Goal: Task Accomplishment & Management: Use online tool/utility

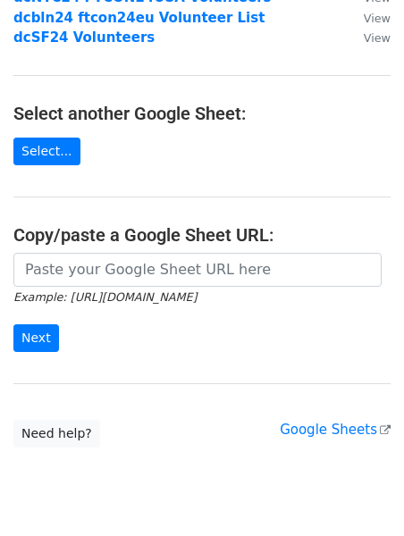
scroll to position [296, 0]
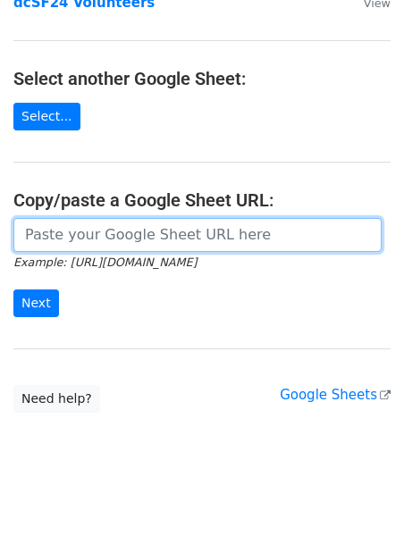
click at [138, 218] on input "url" at bounding box center [197, 235] width 368 height 34
paste input "https://docs.google.com/spreadsheets/d/1_7t2FyC1iJP7wSb0_FdrzAEG8XlgRgvLKS963HA…"
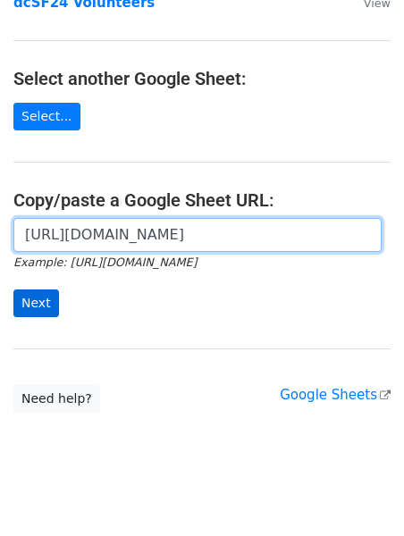
type input "https://docs.google.com/spreadsheets/d/1_7t2FyC1iJP7wSb0_FdrzAEG8XlgRgvLKS963HA…"
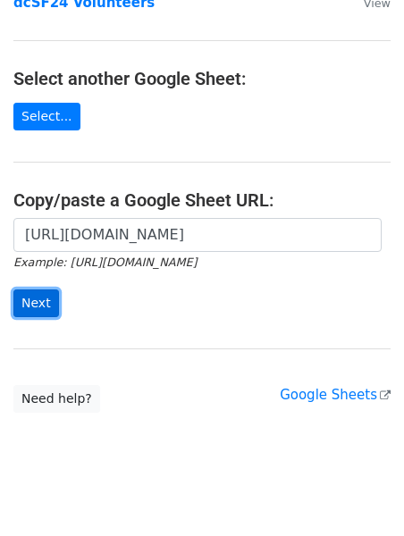
click at [46, 289] on input "Next" at bounding box center [36, 303] width 46 height 28
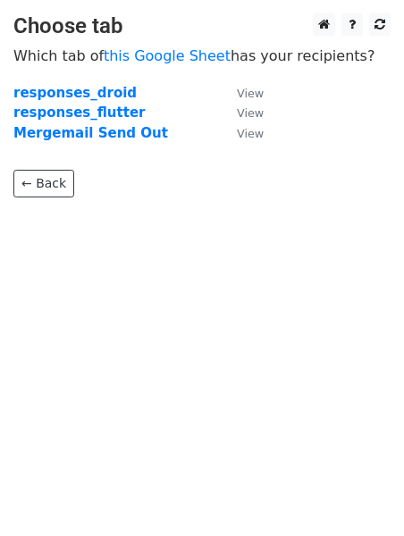
click at [131, 141] on td "Mergemail Send Out" at bounding box center [115, 133] width 205 height 21
click at [121, 130] on strong "Mergemail Send Out" at bounding box center [90, 133] width 155 height 16
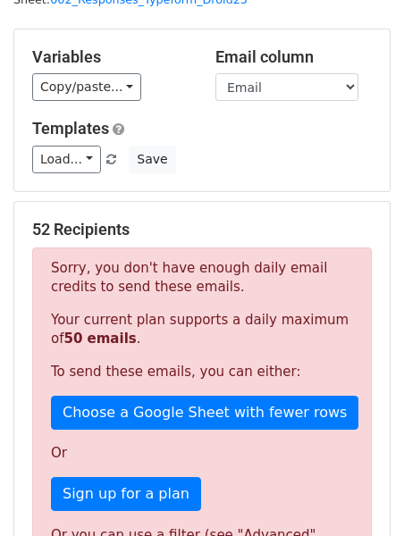
scroll to position [71, 0]
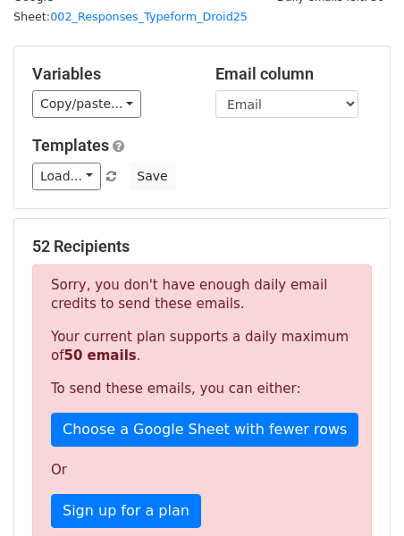
click at [71, 190] on div "Variables Copy/paste... {{FirstName}} {{Email}} {{Volunteer Ticket Code}} Email…" at bounding box center [201, 127] width 375 height 162
click at [71, 185] on link "Load..." at bounding box center [66, 177] width 69 height 28
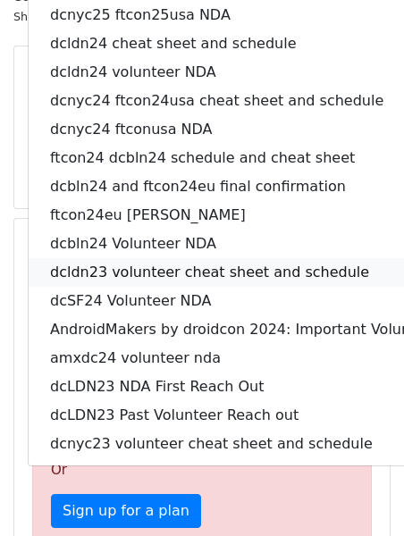
scroll to position [0, 0]
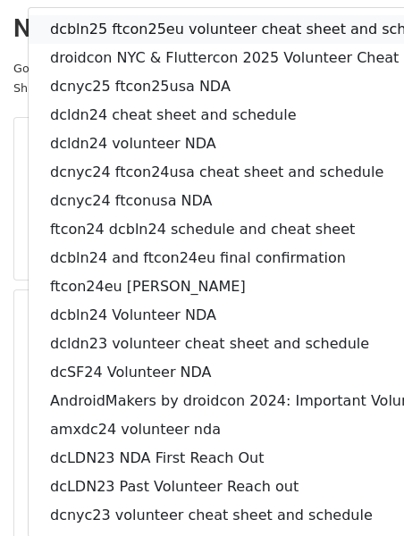
click at [151, 29] on link "dcbln25 ftcon25eu volunteer cheat sheet and schedule" at bounding box center [298, 29] width 539 height 29
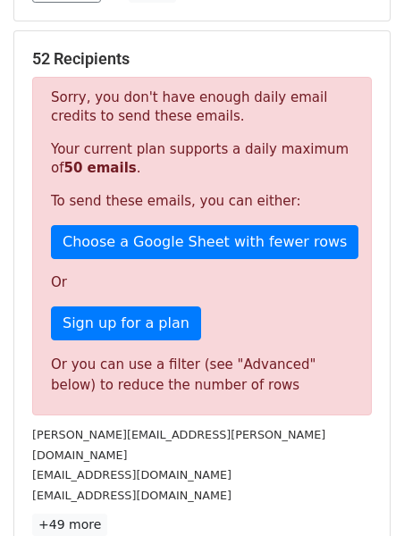
scroll to position [527, 0]
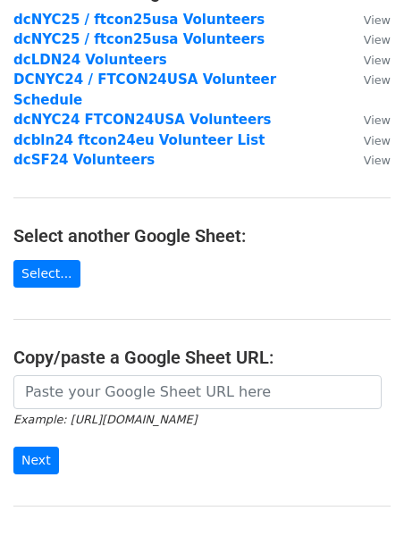
scroll to position [178, 0]
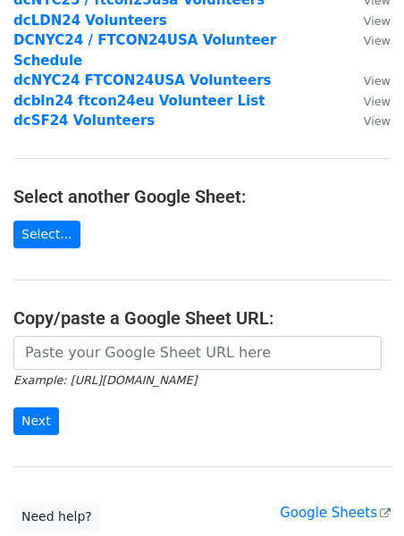
click at [216, 314] on main "Choose a Google Sheet Use one of the options below... Use a recent Google Sheet…" at bounding box center [202, 183] width 404 height 695
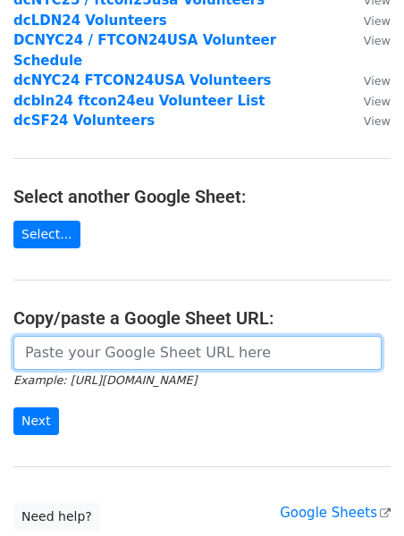
click at [176, 336] on input "url" at bounding box center [197, 353] width 368 height 34
paste input "https://docs.google.com/spreadsheets/d/1_7t2FyC1iJP7wSb0_FdrzAEG8XlgRgvLKS963HA…"
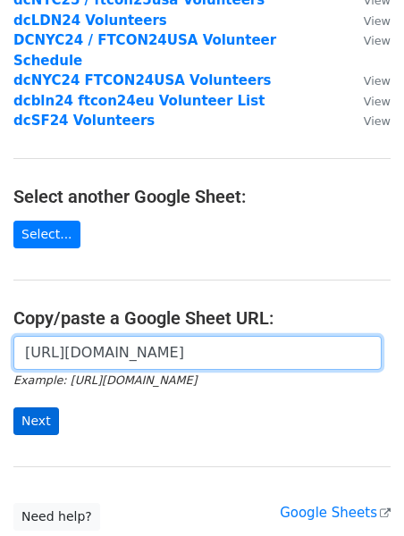
type input "https://docs.google.com/spreadsheets/d/1_7t2FyC1iJP7wSb0_FdrzAEG8XlgRgvLKS963HA…"
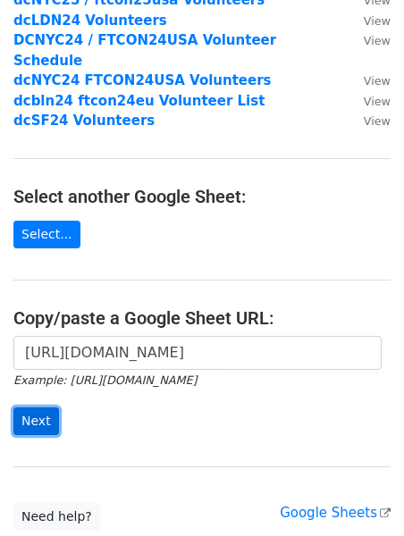
click at [44, 407] on input "Next" at bounding box center [36, 421] width 46 height 28
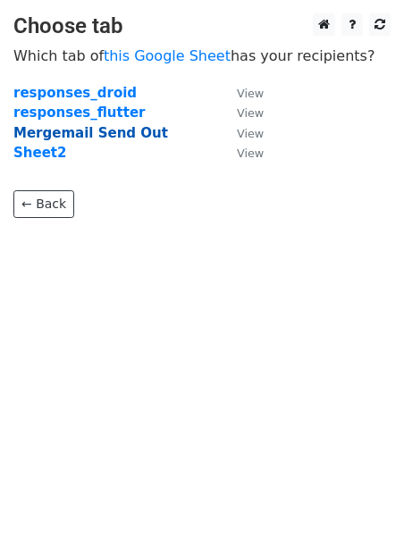
click at [98, 131] on strong "Mergemail Send Out" at bounding box center [90, 133] width 155 height 16
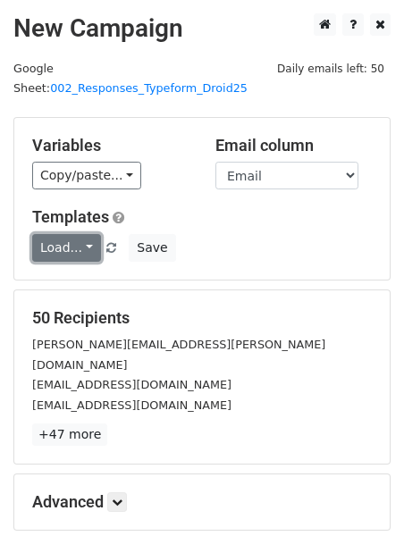
click at [78, 248] on link "Load..." at bounding box center [66, 248] width 69 height 28
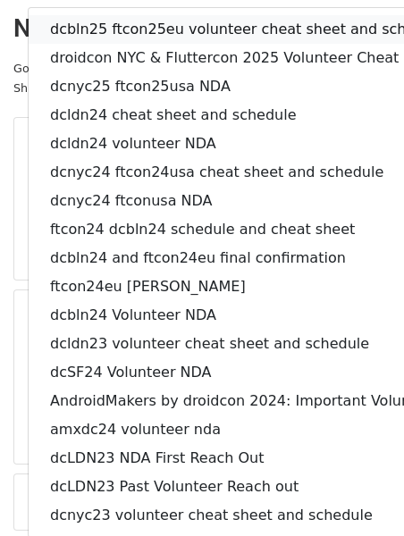
click at [123, 32] on link "dcbln25 ftcon25eu volunteer cheat sheet and schedule" at bounding box center [298, 29] width 539 height 29
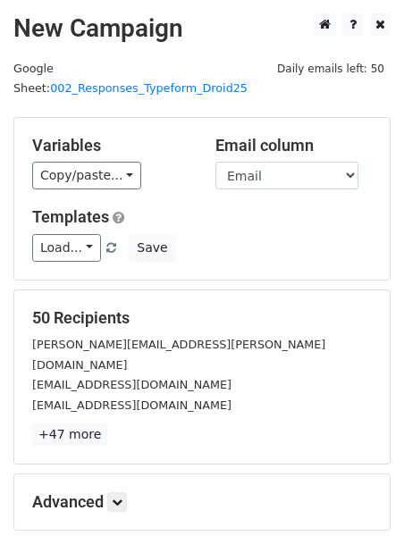
click at [264, 244] on div "Load... dcbln25 ftcon25eu volunteer cheat sheet and schedule droidcon NYC & Flu…" at bounding box center [202, 248] width 366 height 28
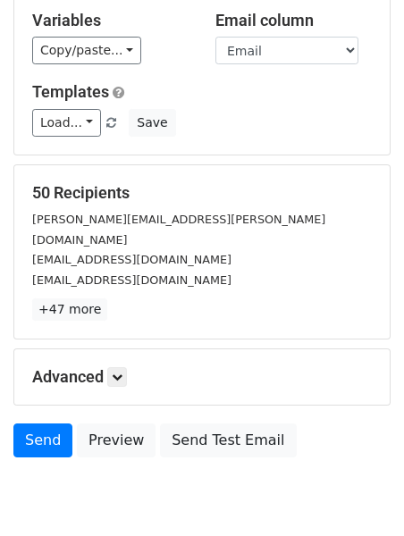
scroll to position [126, 0]
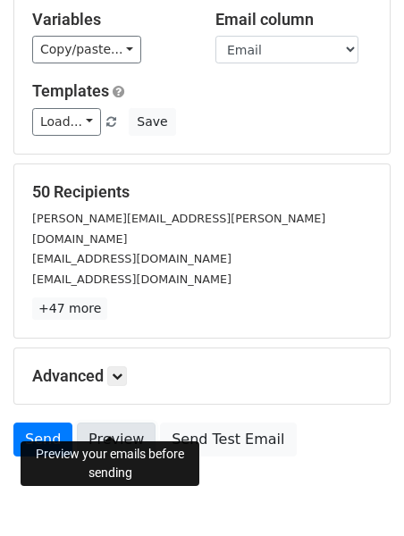
click at [113, 422] on link "Preview" at bounding box center [116, 439] width 79 height 34
click at [128, 422] on link "Preview" at bounding box center [116, 439] width 79 height 34
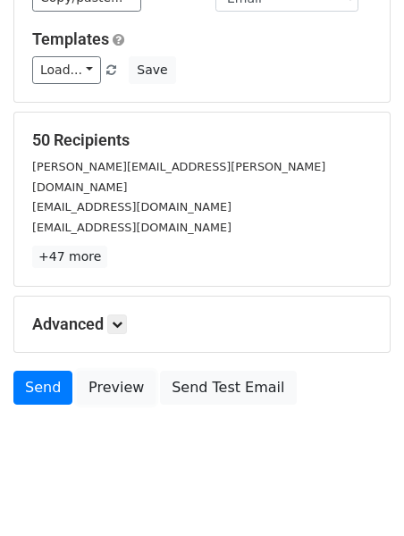
scroll to position [0, 0]
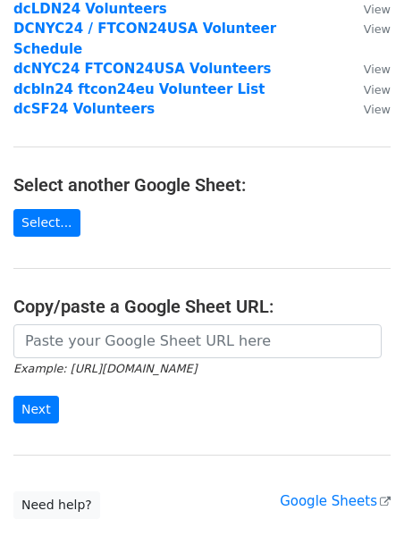
scroll to position [212, 0]
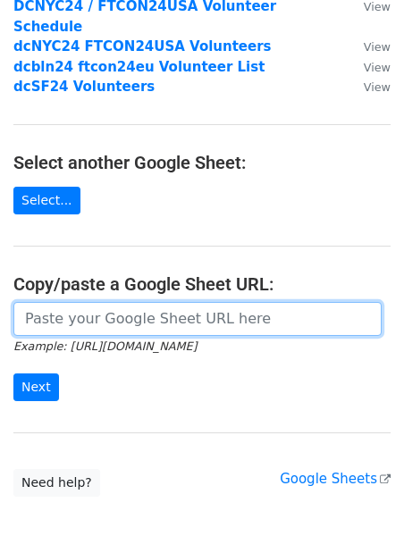
click at [120, 302] on input "url" at bounding box center [197, 319] width 368 height 34
paste input "https://docs.google.com/spreadsheets/d/1_7t2FyC1iJP7wSb0_FdrzAEG8XlgRgvLKS963HA…"
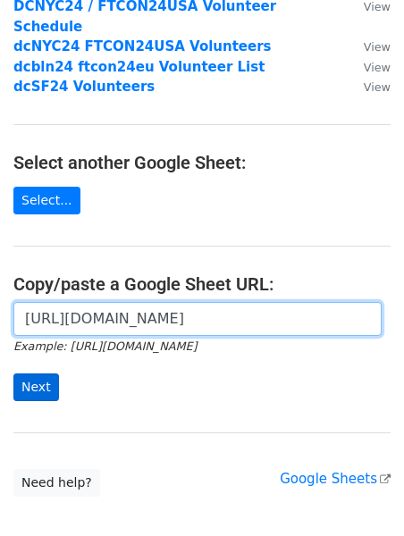
type input "https://docs.google.com/spreadsheets/d/1_7t2FyC1iJP7wSb0_FdrzAEG8XlgRgvLKS963HA…"
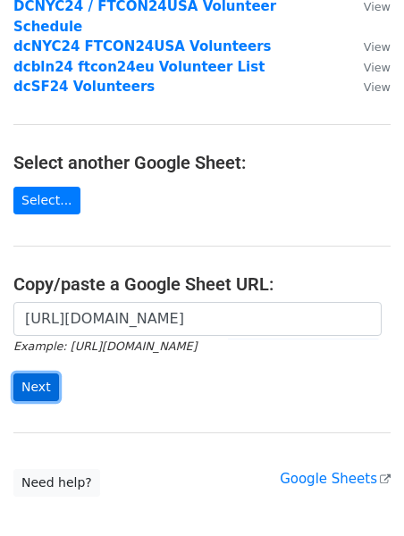
click at [46, 373] on input "Next" at bounding box center [36, 387] width 46 height 28
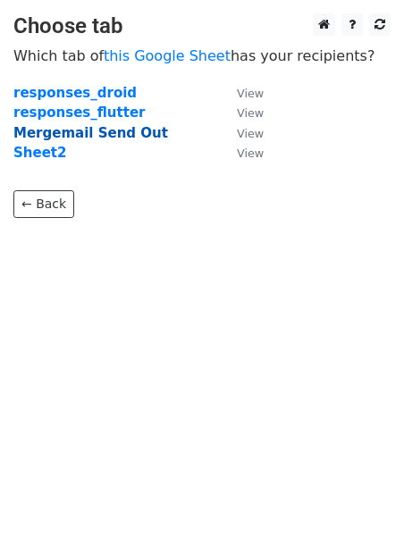
click at [90, 133] on strong "Mergemail Send Out" at bounding box center [90, 133] width 155 height 16
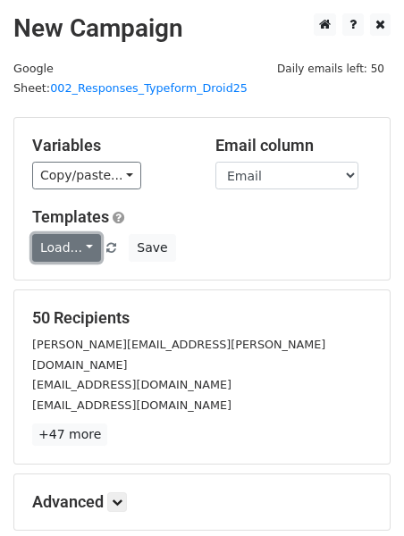
click at [81, 245] on link "Load..." at bounding box center [66, 248] width 69 height 28
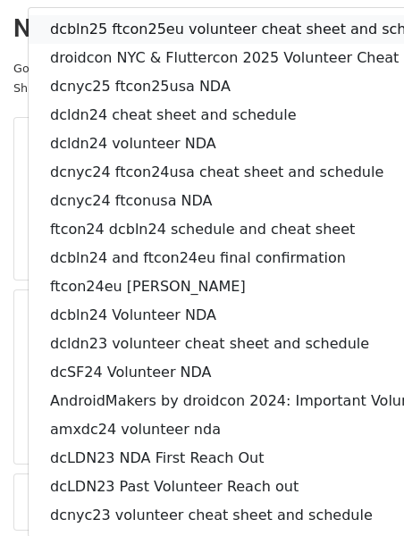
click at [127, 27] on link "dcbln25 ftcon25eu volunteer cheat sheet and schedule" at bounding box center [298, 29] width 539 height 29
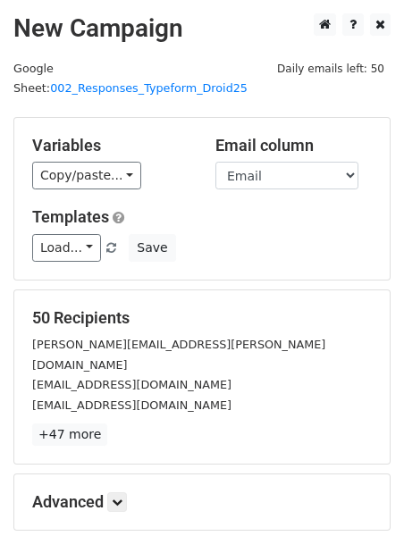
click at [251, 259] on div "Load... dcbln25 ftcon25eu volunteer cheat sheet and schedule droidcon NYC & Flu…" at bounding box center [202, 248] width 366 height 28
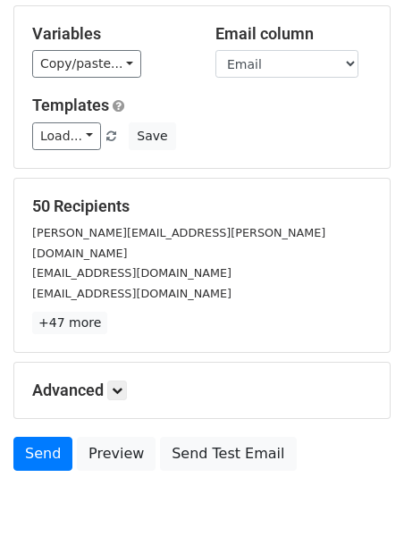
scroll to position [178, 0]
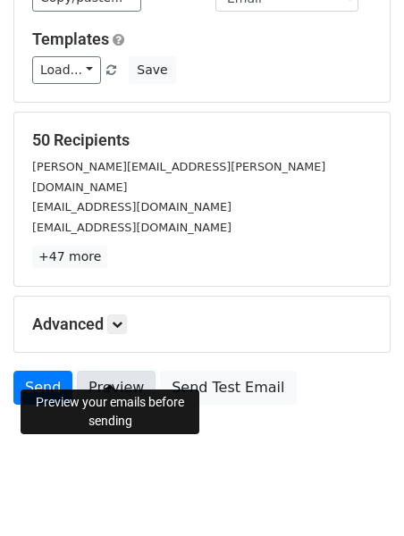
click at [120, 371] on link "Preview" at bounding box center [116, 388] width 79 height 34
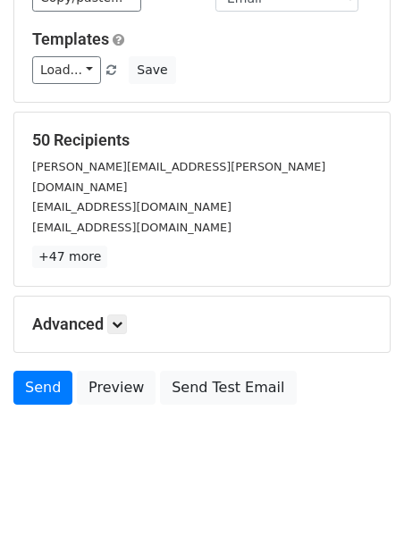
click at [190, 484] on html "New Campaign Daily emails left: 50 Google Sheet: 002_Responses_Typeform_Droid25…" at bounding box center [202, 189] width 404 height 734
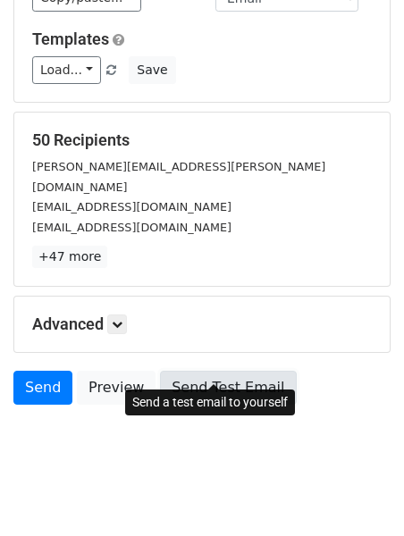
click at [222, 371] on link "Send Test Email" at bounding box center [228, 388] width 136 height 34
